Goal: Task Accomplishment & Management: Complete application form

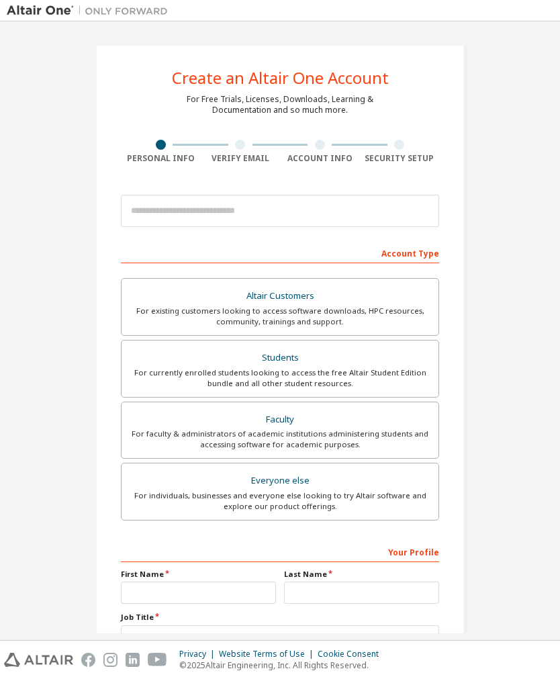
click at [174, 369] on div "For currently enrolled students looking to access the free Altair Student Editi…" at bounding box center [280, 377] width 301 height 21
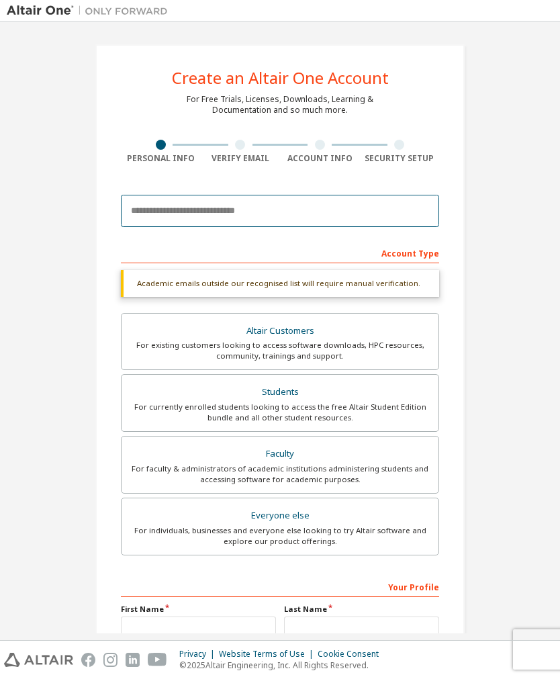
click at [386, 218] on input "email" at bounding box center [280, 211] width 318 height 32
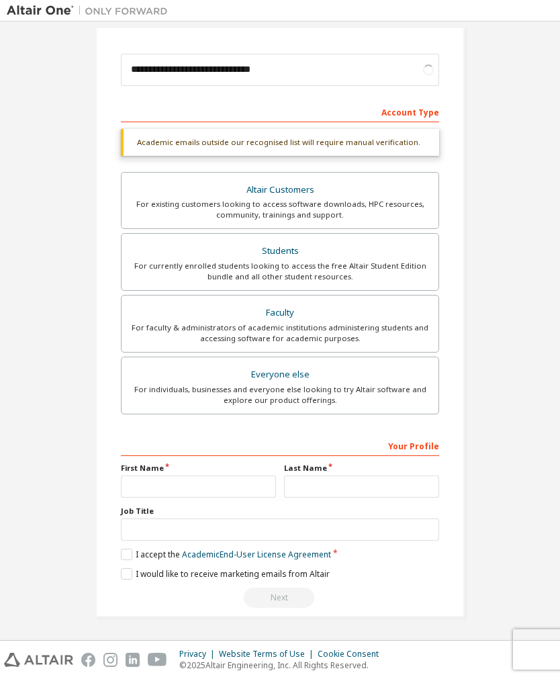
scroll to position [146, 0]
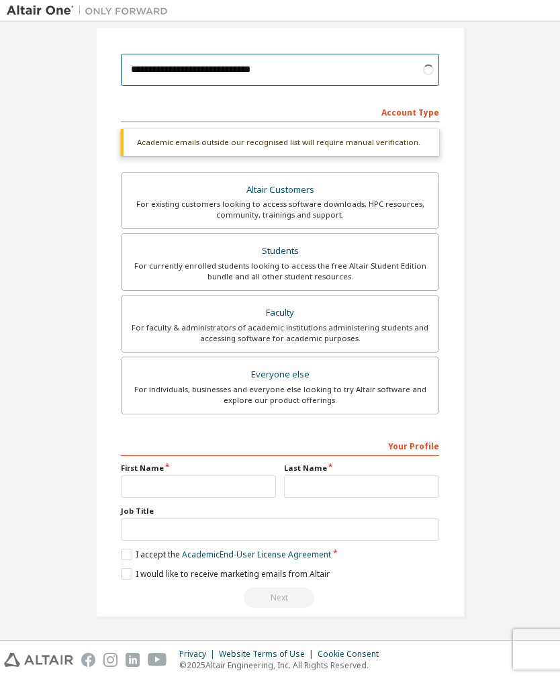
type input "**********"
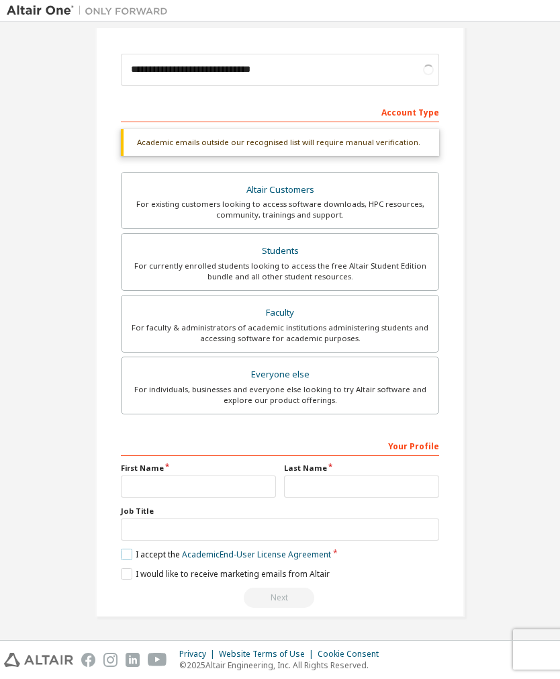
click at [122, 553] on label "I accept the Academic End-User License Agreement" at bounding box center [226, 554] width 210 height 11
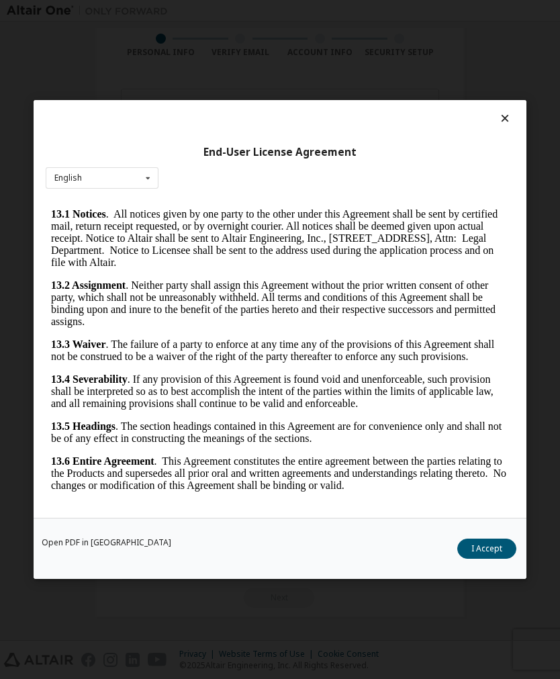
scroll to position [3135, 0]
click at [510, 122] on icon at bounding box center [505, 118] width 14 height 12
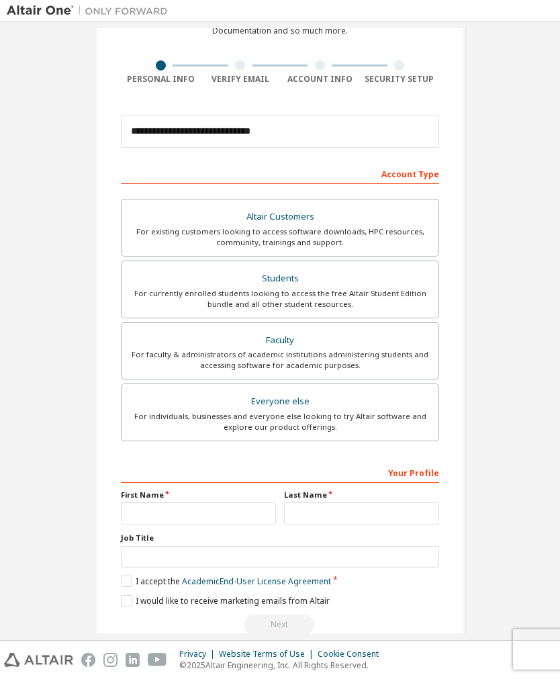
scroll to position [83, 0]
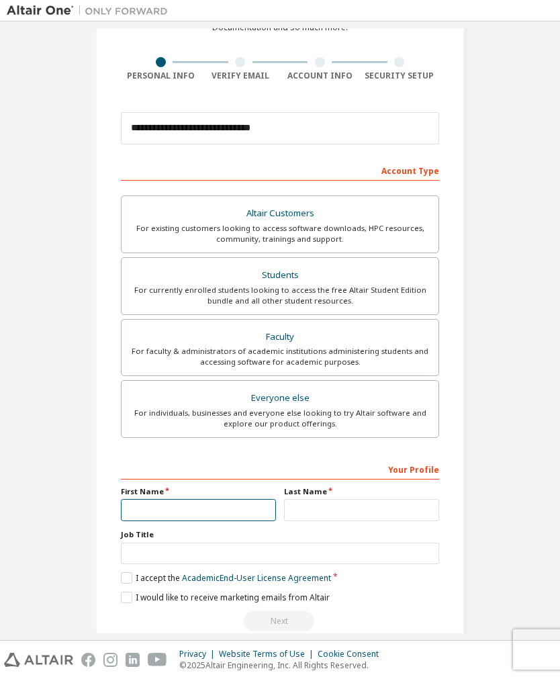
click at [144, 502] on input "text" at bounding box center [198, 510] width 155 height 22
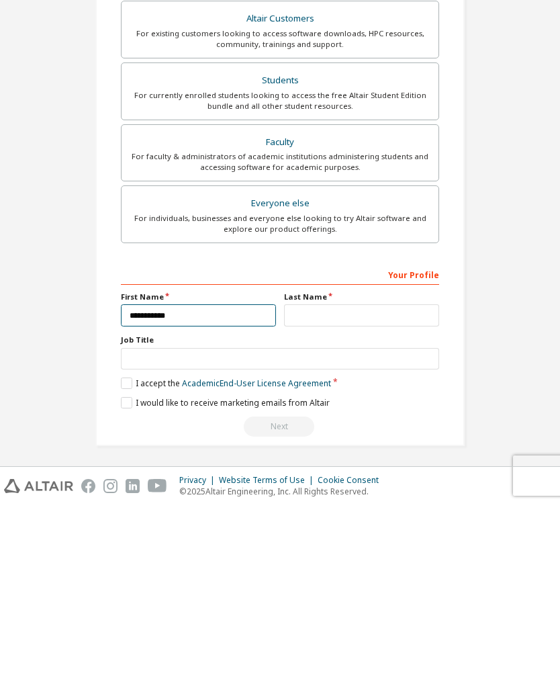
type input "**********"
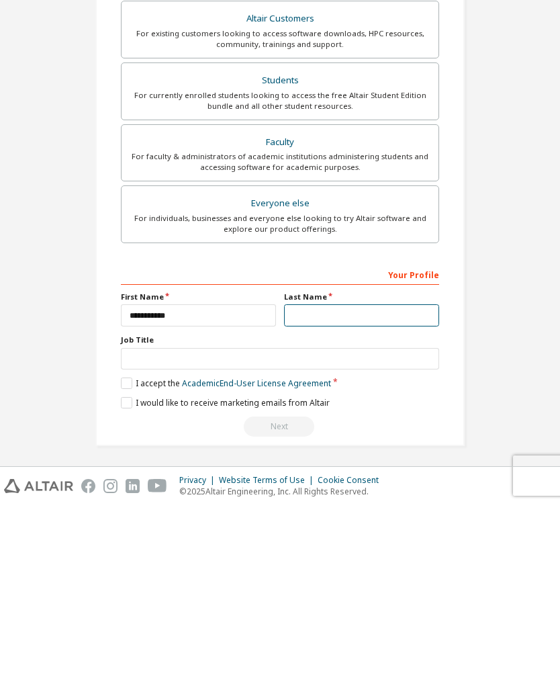
click at [392, 499] on input "text" at bounding box center [361, 510] width 155 height 22
type input "**********"
click at [136, 572] on label "I accept the Academic End-User License Agreement" at bounding box center [226, 577] width 210 height 11
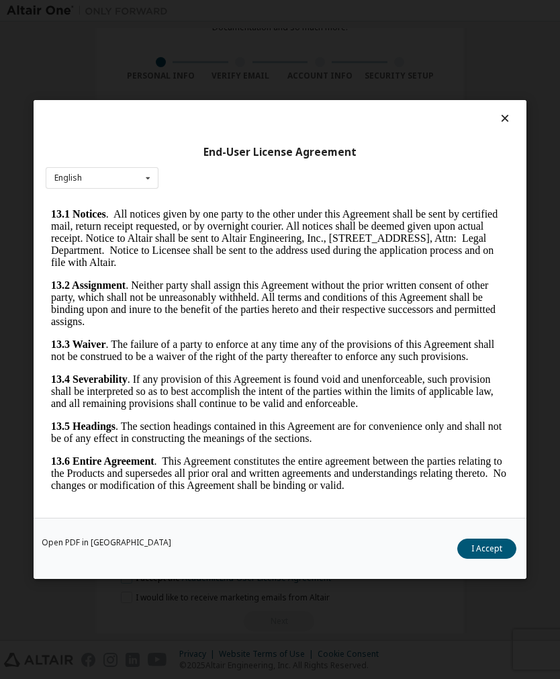
scroll to position [3139, 0]
click at [501, 123] on icon at bounding box center [505, 118] width 14 height 12
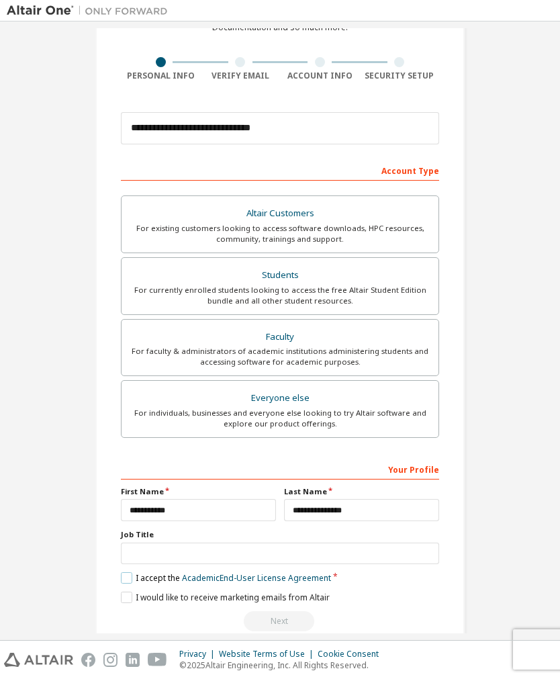
click at [125, 580] on label "I accept the Academic End-User License Agreement" at bounding box center [226, 577] width 210 height 11
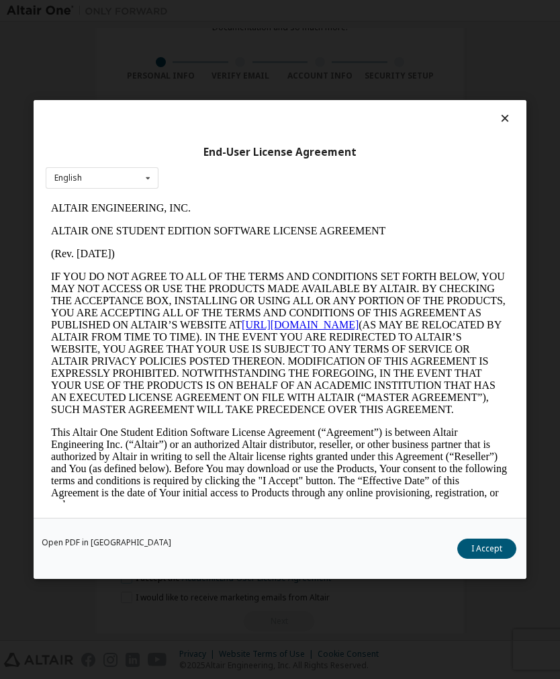
scroll to position [0, 0]
click at [505, 119] on icon at bounding box center [505, 118] width 14 height 12
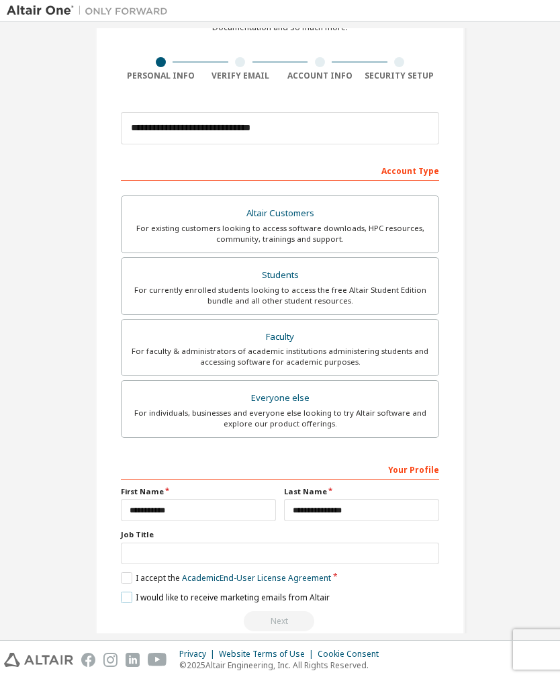
click at [133, 603] on label "I would like to receive marketing emails from Altair" at bounding box center [225, 597] width 209 height 11
click at [126, 603] on label "I would like to receive marketing emails from Altair" at bounding box center [225, 597] width 209 height 11
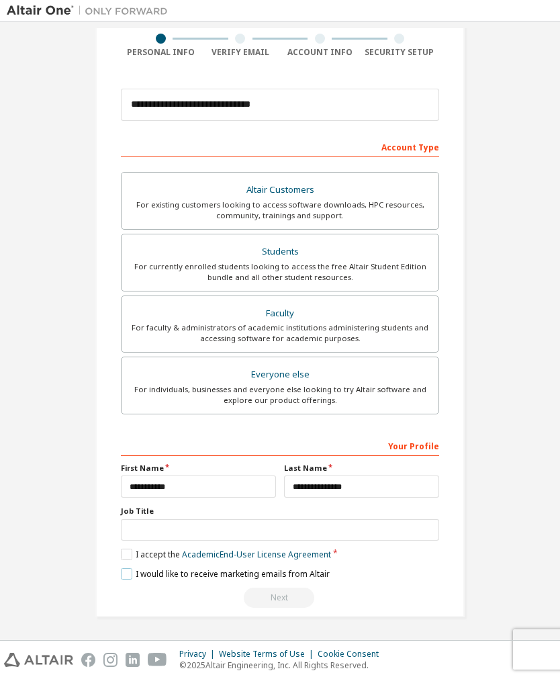
scroll to position [109, 0]
click at [124, 578] on label "I would like to receive marketing emails from Altair" at bounding box center [225, 573] width 209 height 11
click at [130, 553] on label "I accept the Academic End-User License Agreement" at bounding box center [226, 554] width 210 height 11
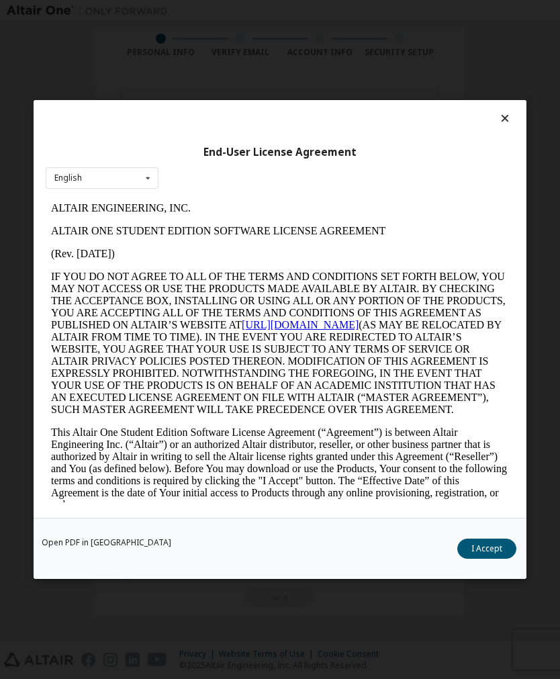
scroll to position [0, 0]
click at [68, 545] on link "Open PDF in [GEOGRAPHIC_DATA]" at bounding box center [107, 543] width 130 height 8
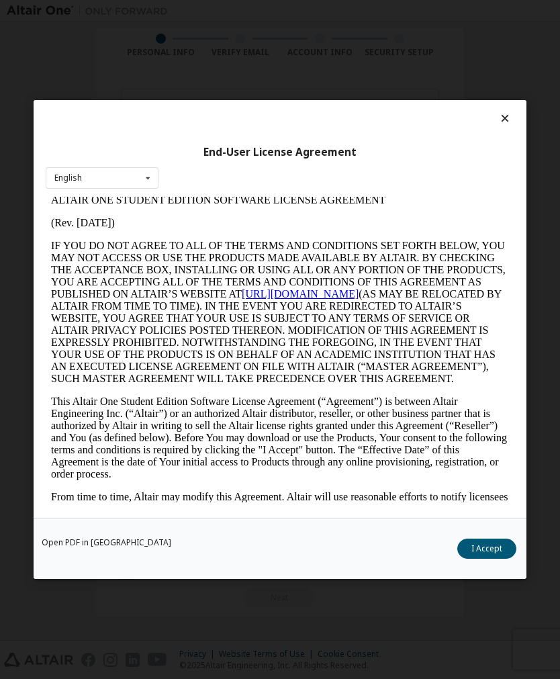
scroll to position [29, 0]
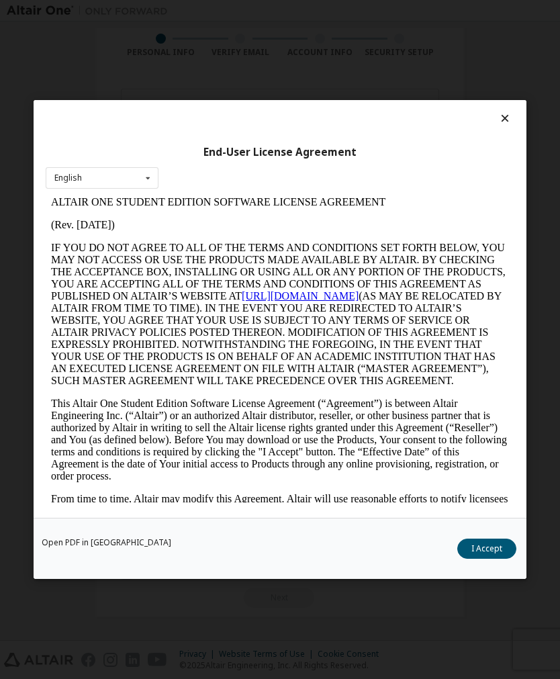
click at [322, 312] on p "IF YOU DO NOT AGREE TO ALL OF THE TERMS AND CONDITIONS SET FORTH BELOW, YOU MAY…" at bounding box center [280, 314] width 458 height 145
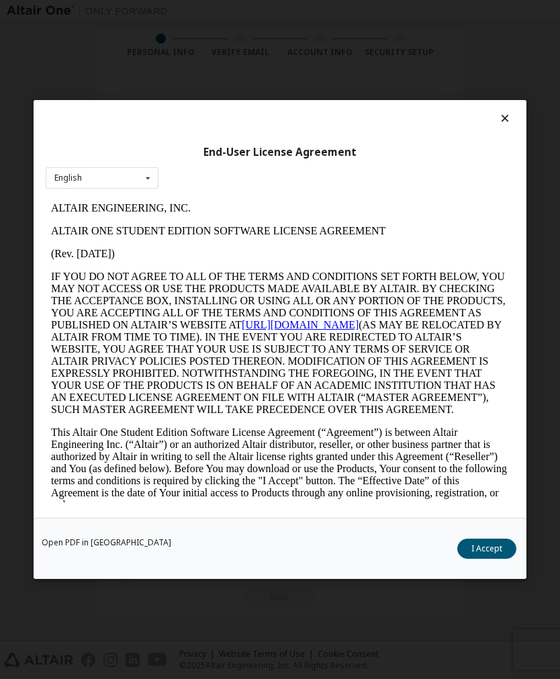
click at [520, 97] on div "End-User License Agreement English English Open PDF in [GEOGRAPHIC_DATA] I Acce…" at bounding box center [280, 339] width 560 height 679
click at [509, 122] on icon at bounding box center [505, 118] width 14 height 12
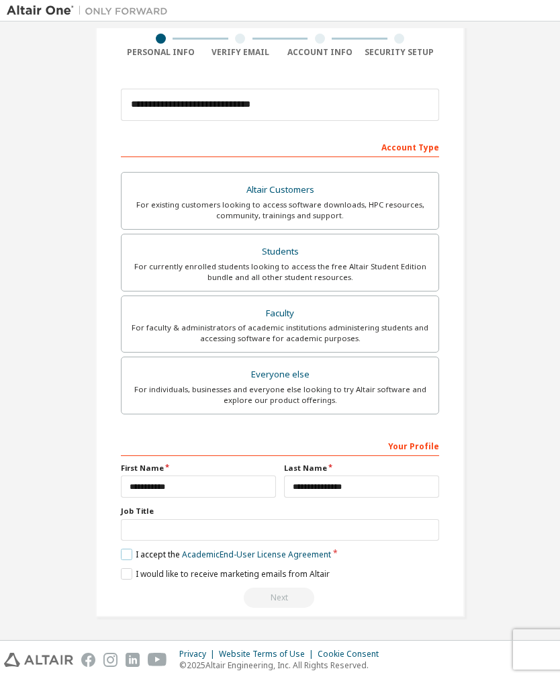
click at [124, 553] on label "I accept the Academic End-User License Agreement" at bounding box center [226, 554] width 210 height 11
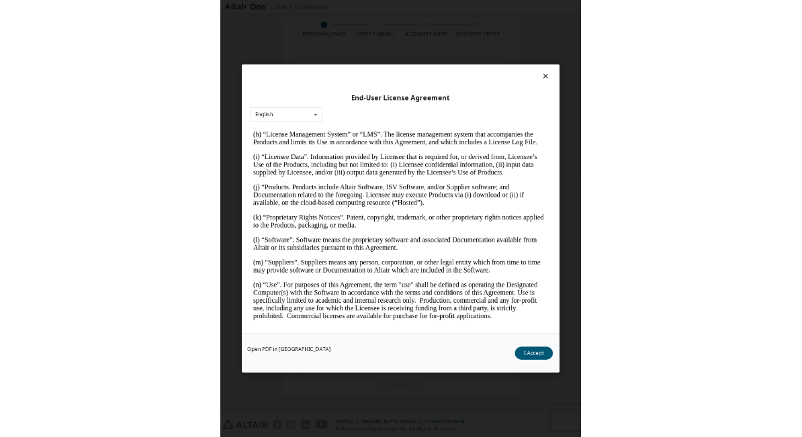
scroll to position [604, 0]
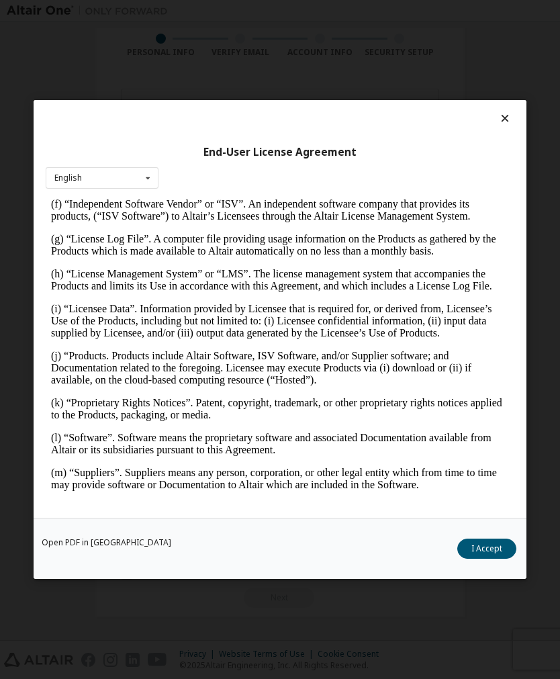
click at [506, 115] on icon at bounding box center [505, 118] width 14 height 12
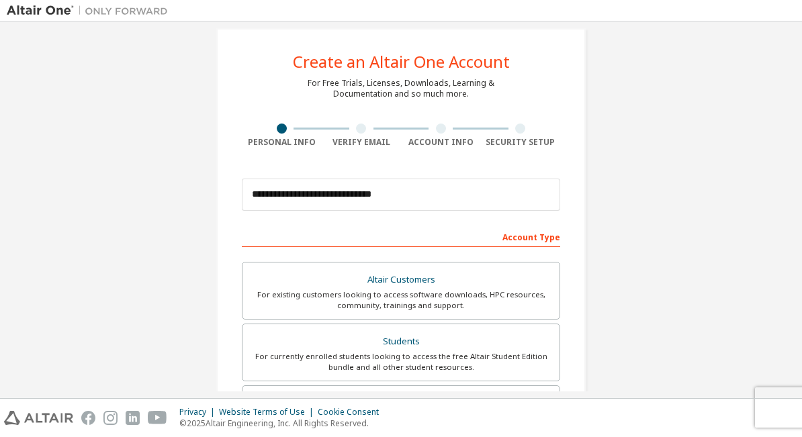
scroll to position [14, 0]
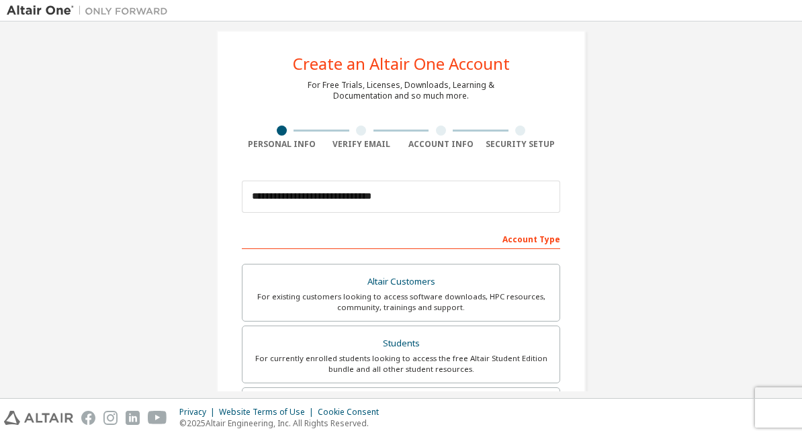
click at [559, 224] on div "**********" at bounding box center [400, 369] width 369 height 679
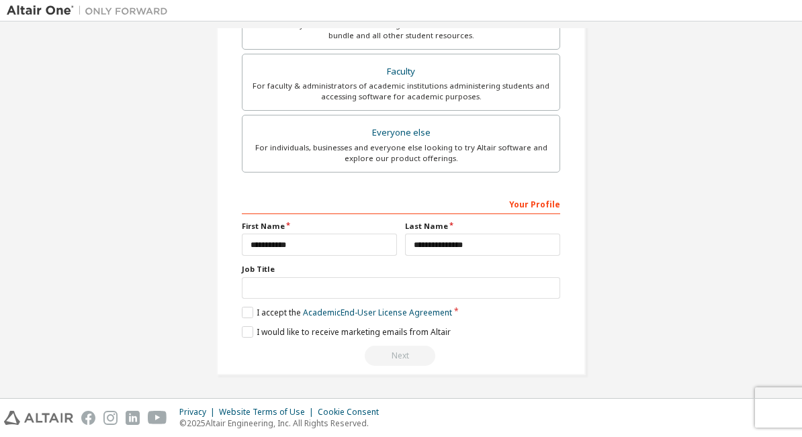
scroll to position [351, 0]
click at [247, 314] on label "I accept the Academic End-User License Agreement" at bounding box center [347, 312] width 210 height 11
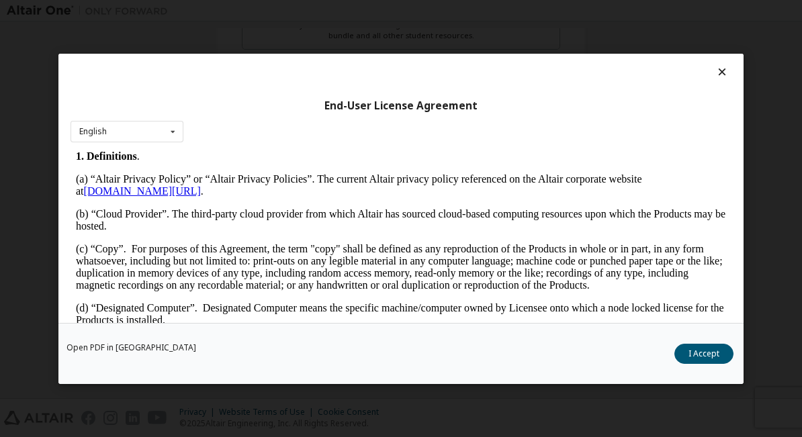
scroll to position [253, 0]
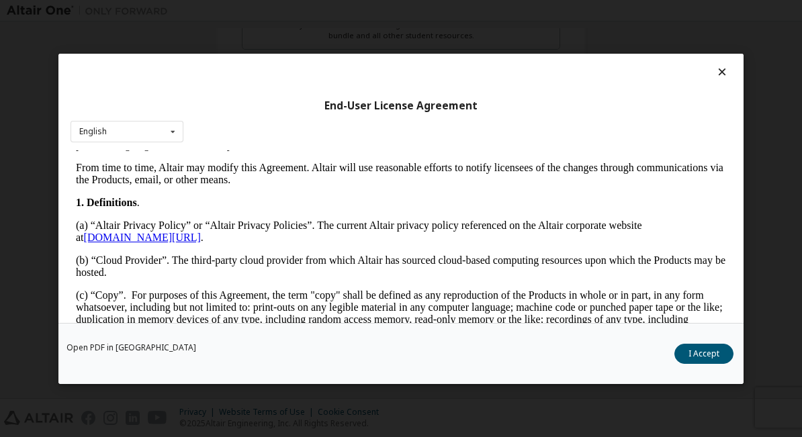
click at [155, 243] on link "[DOMAIN_NAME][URL]" at bounding box center [142, 237] width 117 height 11
click at [105, 243] on link "[DOMAIN_NAME][URL]" at bounding box center [142, 237] width 117 height 11
click at [110, 244] on p "(a) “Altair Privacy Policy” or “Altair Privacy Policies”. The current Altair pr…" at bounding box center [401, 232] width 650 height 24
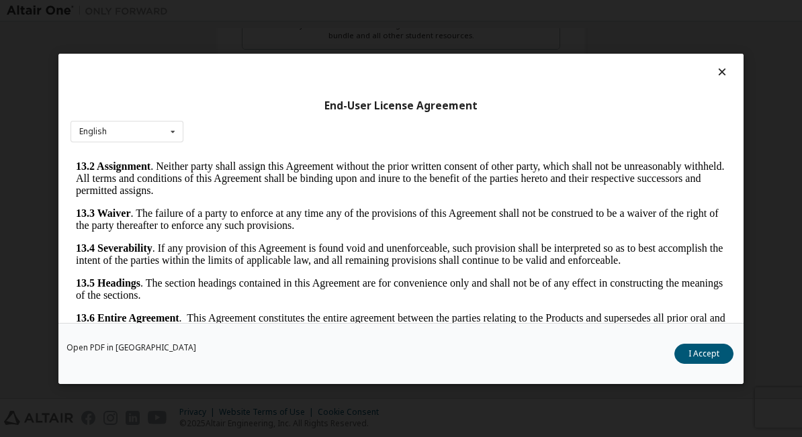
scroll to position [2432, 0]
click at [559, 361] on button "I Accept" at bounding box center [703, 353] width 59 height 20
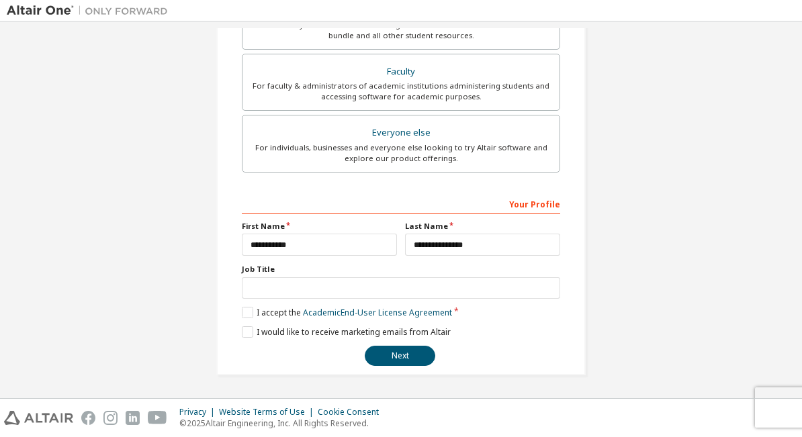
click at [406, 350] on button "Next" at bounding box center [400, 356] width 71 height 20
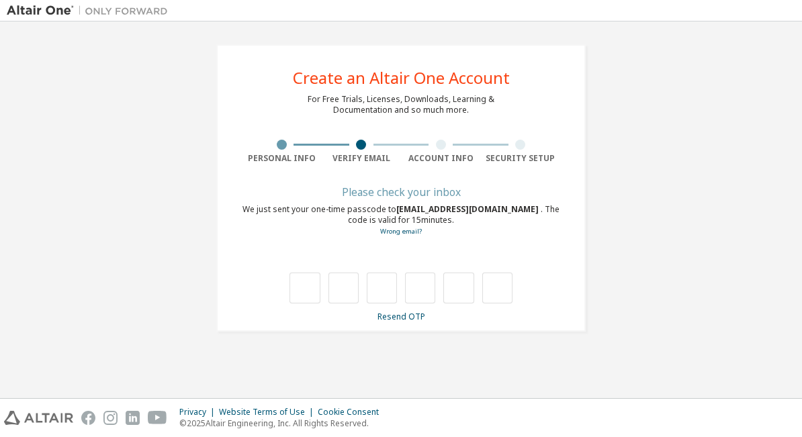
click at [304, 300] on input "text" at bounding box center [304, 288] width 30 height 31
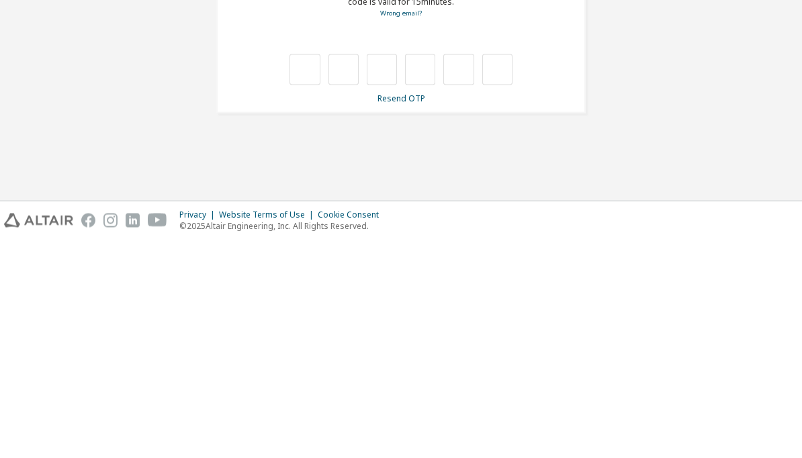
click at [410, 311] on link "Resend OTP" at bounding box center [401, 316] width 48 height 11
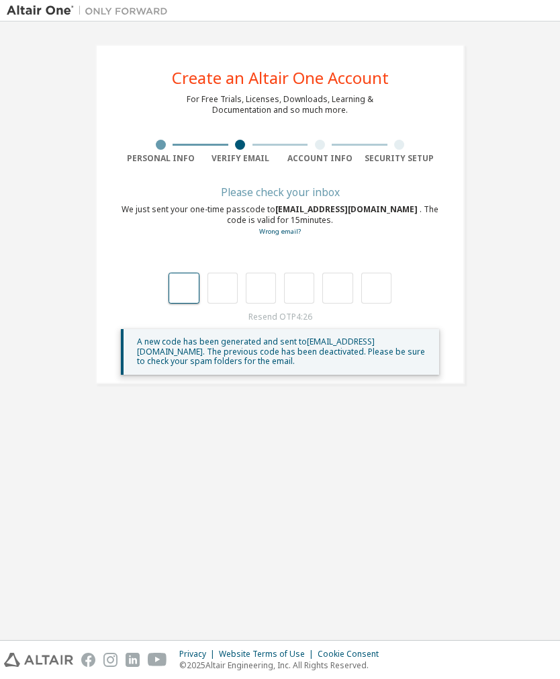
click at [191, 298] on input "text" at bounding box center [184, 288] width 30 height 31
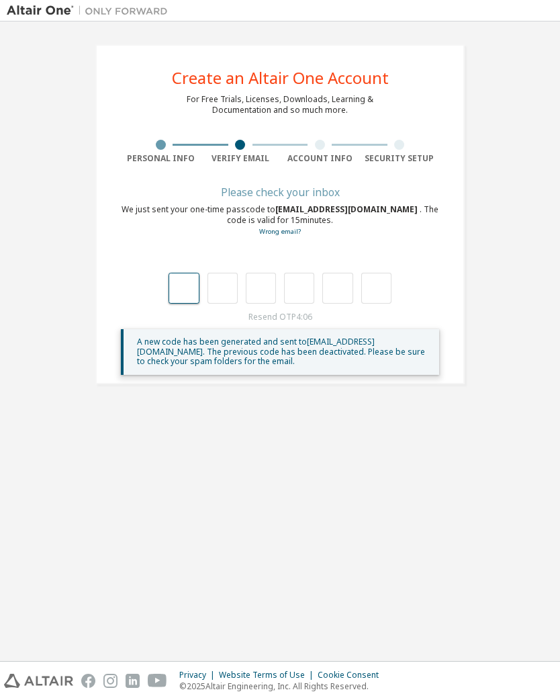
type input "*"
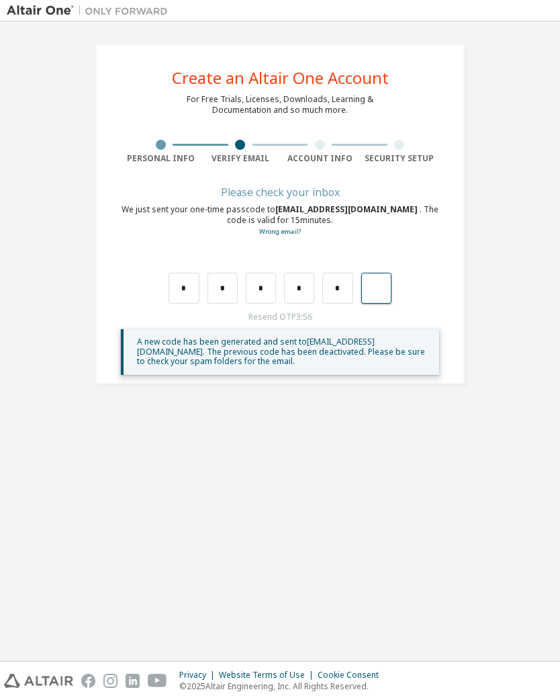
type input "*"
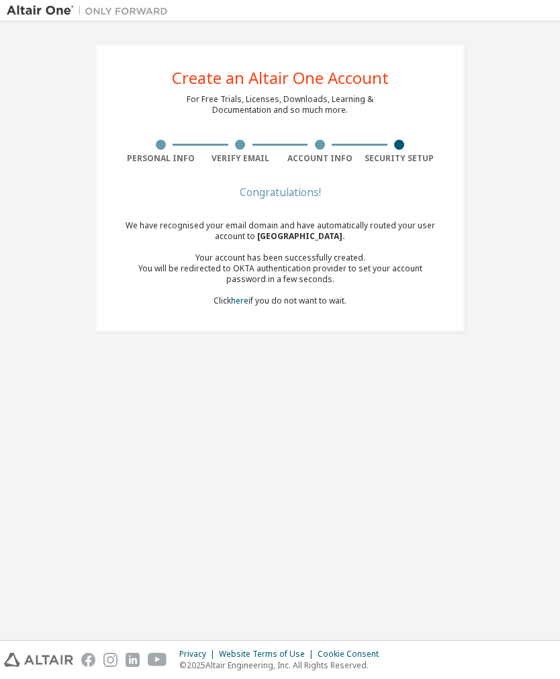
click at [140, 272] on div "You will be redirected to OKTA authentication provider to set your account pass…" at bounding box center [280, 273] width 318 height 21
click at [357, 272] on div "You will be redirected to OKTA authentication provider to set your account pass…" at bounding box center [280, 273] width 318 height 21
